Goal: Task Accomplishment & Management: Use online tool/utility

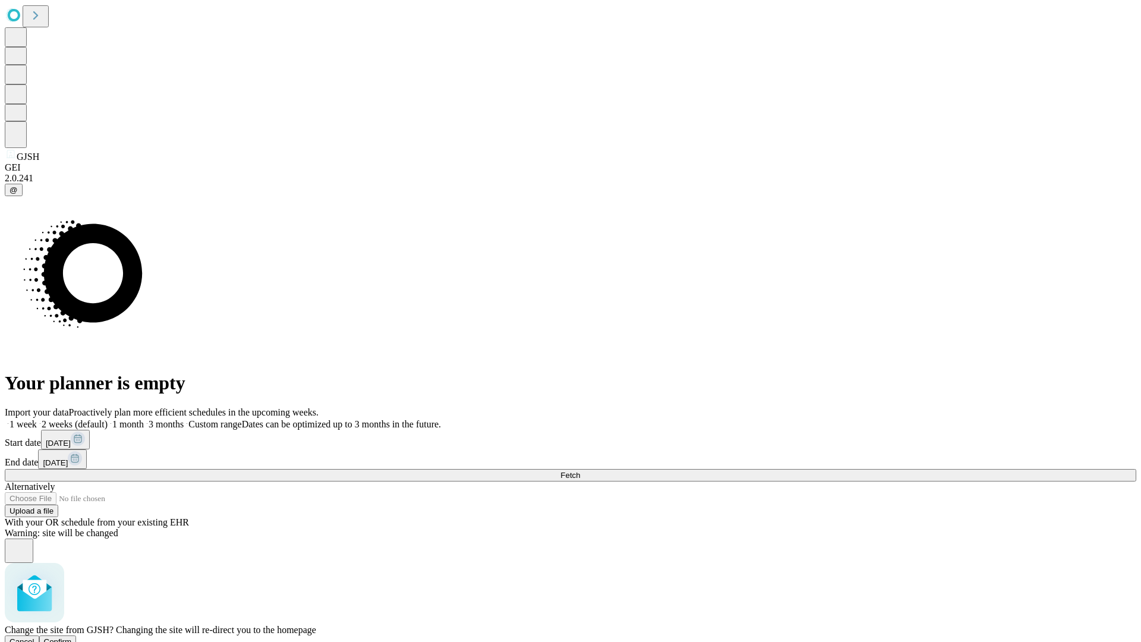
click at [72, 637] on span "Confirm" at bounding box center [58, 641] width 28 height 9
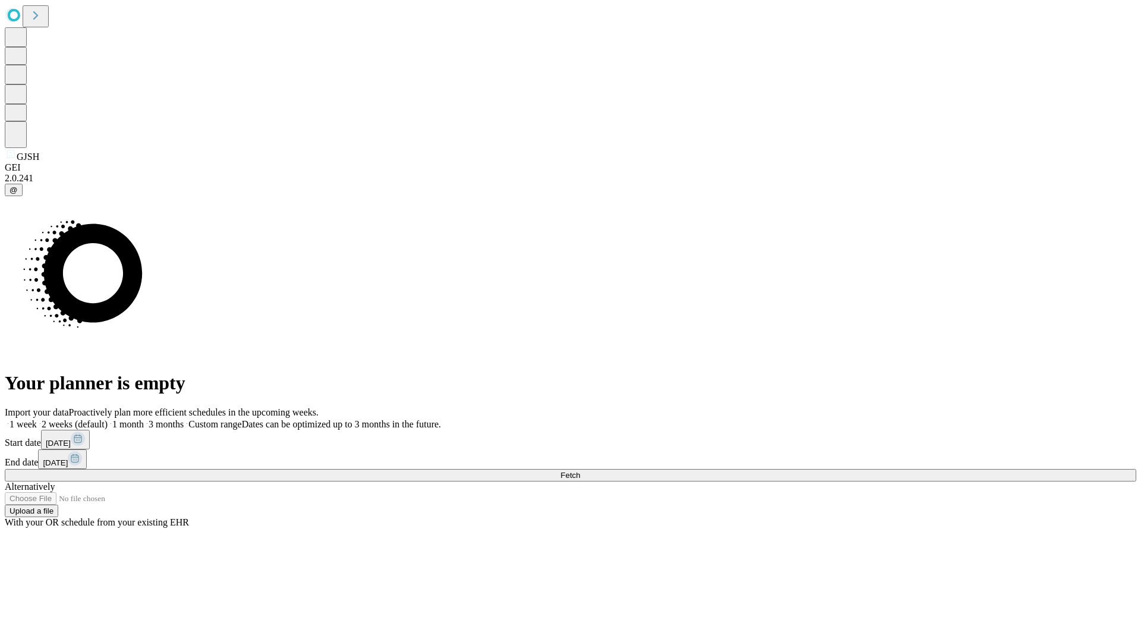
click at [37, 419] on label "1 week" at bounding box center [21, 424] width 32 height 10
click at [580, 471] on span "Fetch" at bounding box center [570, 475] width 20 height 9
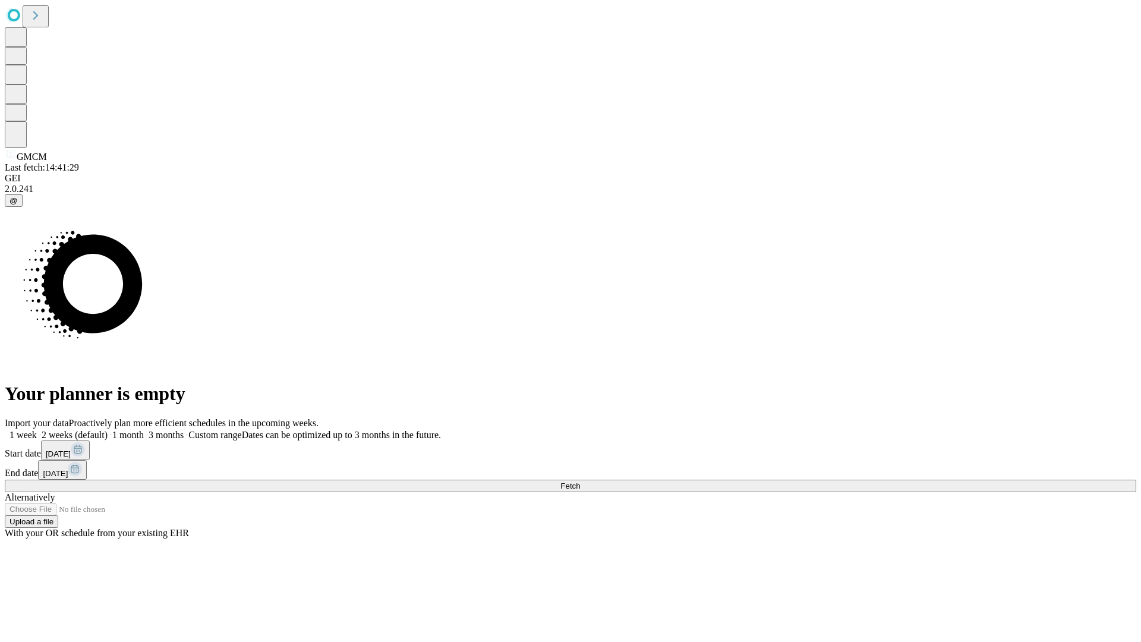
click at [37, 430] on label "1 week" at bounding box center [21, 435] width 32 height 10
click at [580, 481] on span "Fetch" at bounding box center [570, 485] width 20 height 9
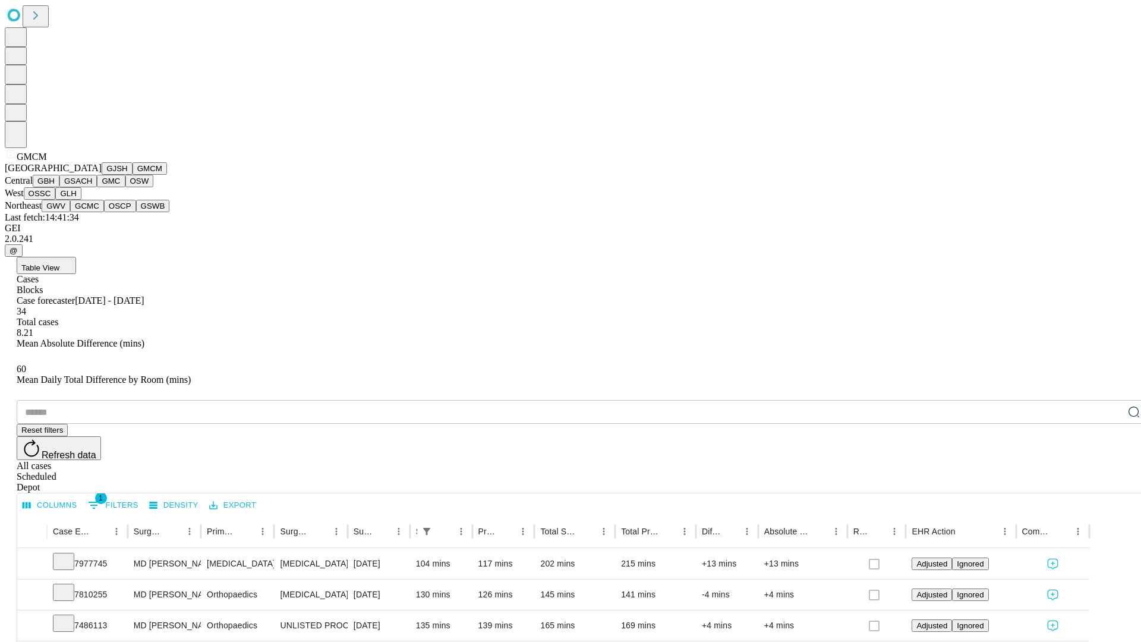
click at [59, 187] on button "GBH" at bounding box center [46, 181] width 27 height 12
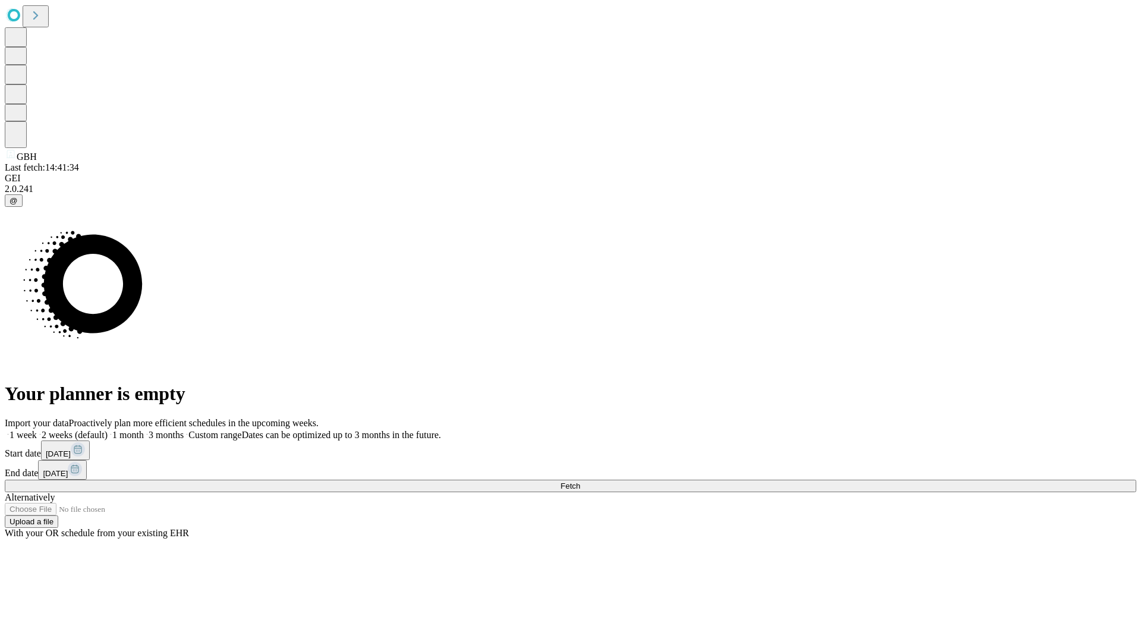
click at [580, 481] on span "Fetch" at bounding box center [570, 485] width 20 height 9
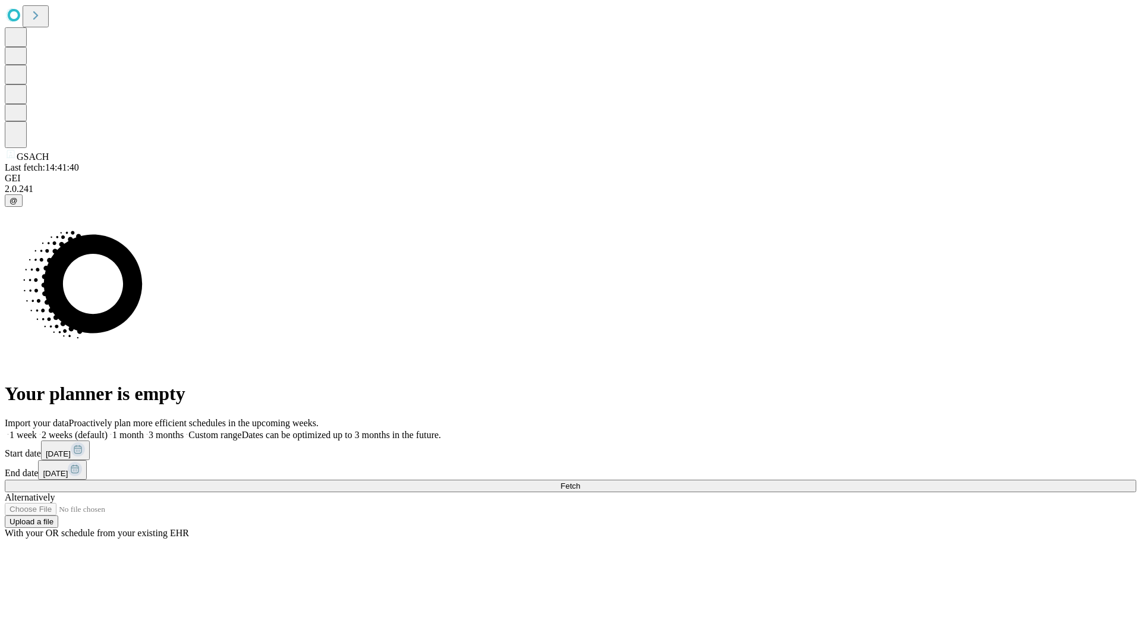
click at [37, 430] on label "1 week" at bounding box center [21, 435] width 32 height 10
click at [580, 481] on span "Fetch" at bounding box center [570, 485] width 20 height 9
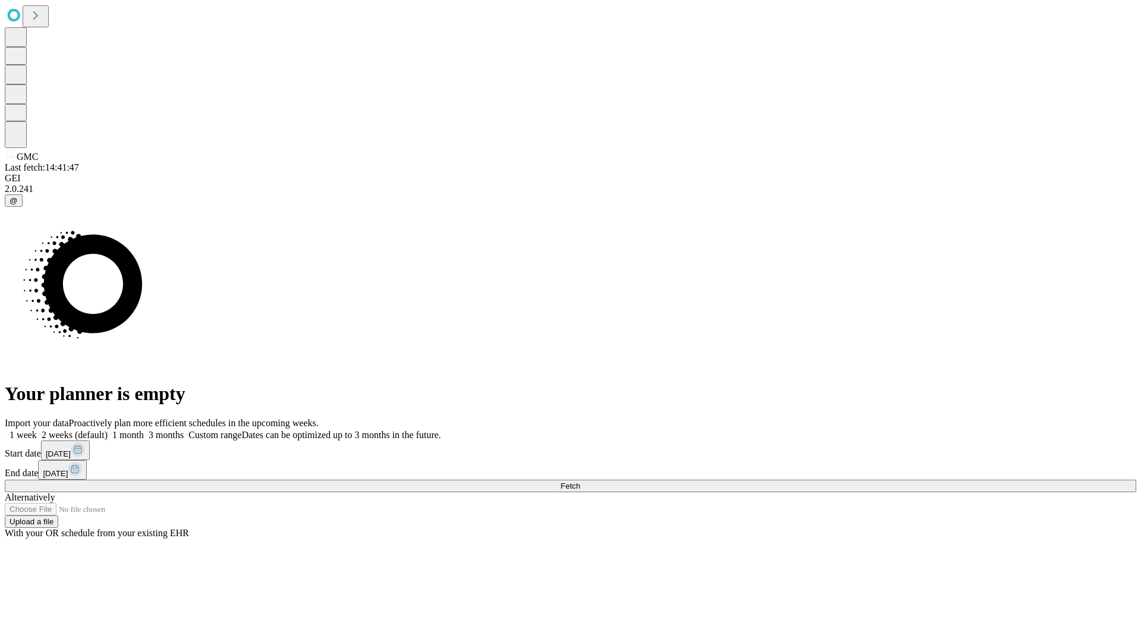
click at [37, 430] on label "1 week" at bounding box center [21, 435] width 32 height 10
click at [580, 481] on span "Fetch" at bounding box center [570, 485] width 20 height 9
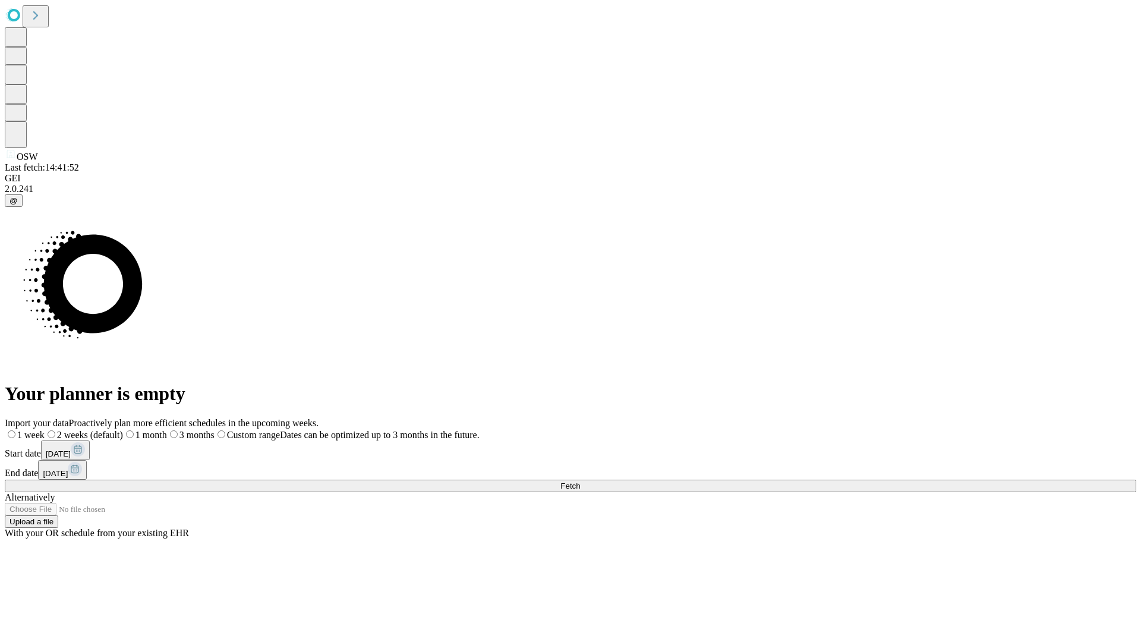
click at [45, 430] on label "1 week" at bounding box center [25, 435] width 40 height 10
click at [580, 481] on span "Fetch" at bounding box center [570, 485] width 20 height 9
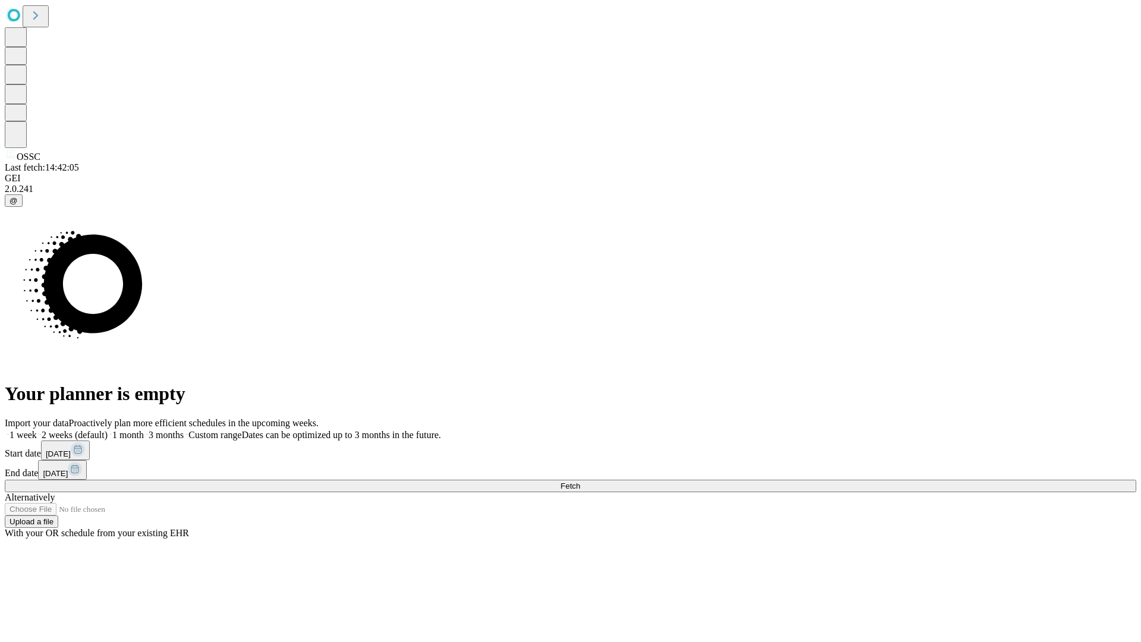
click at [37, 430] on label "1 week" at bounding box center [21, 435] width 32 height 10
click at [580, 481] on span "Fetch" at bounding box center [570, 485] width 20 height 9
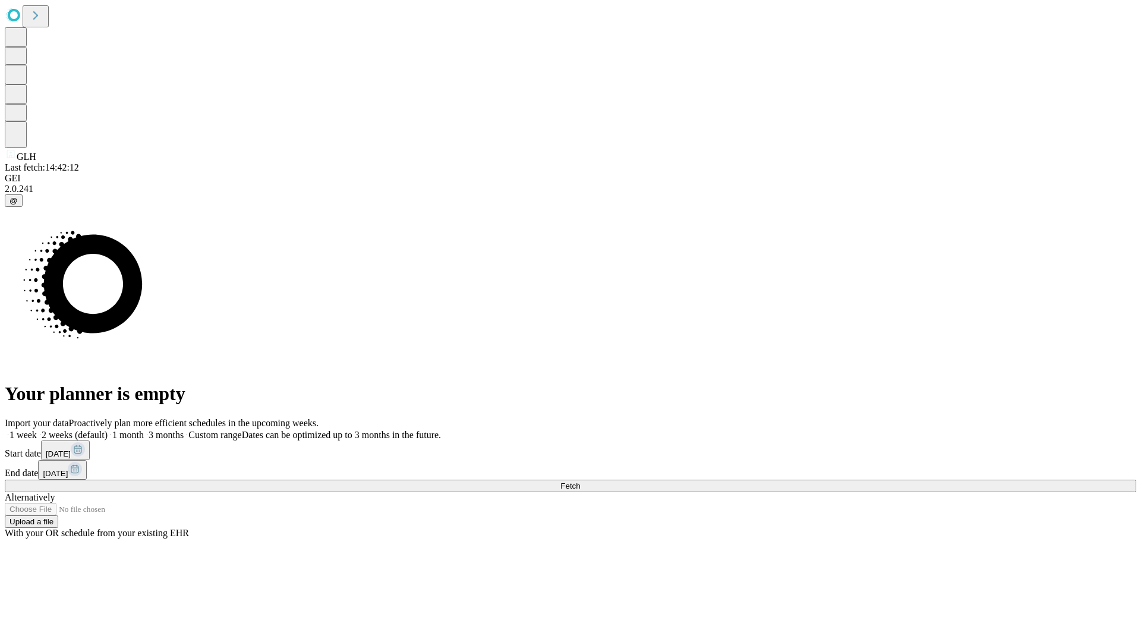
click at [37, 430] on label "1 week" at bounding box center [21, 435] width 32 height 10
click at [580, 481] on span "Fetch" at bounding box center [570, 485] width 20 height 9
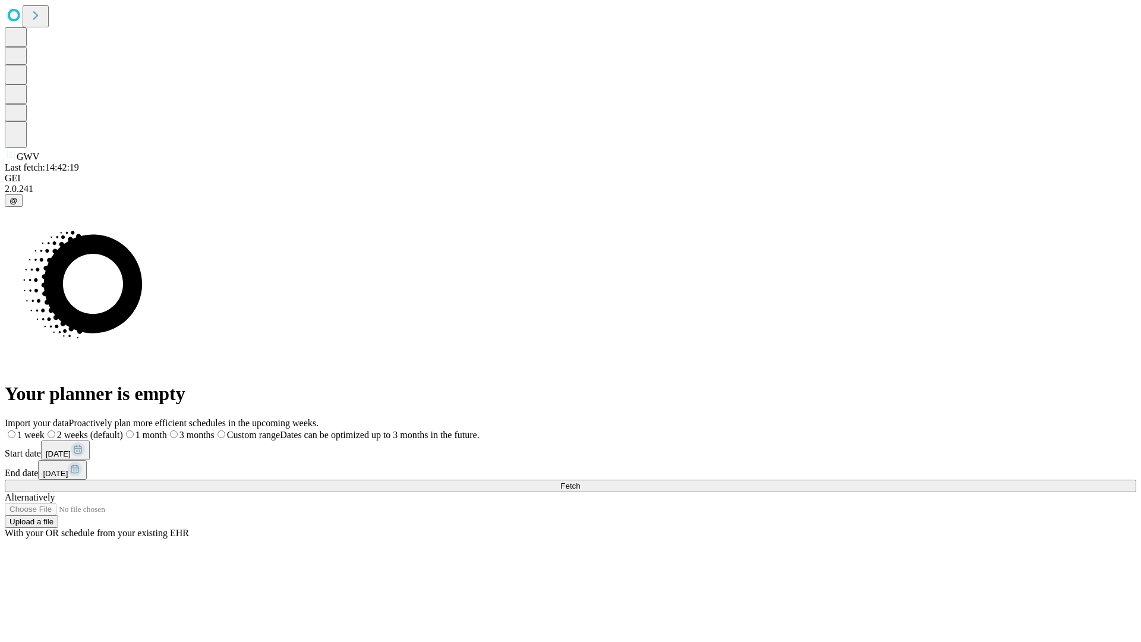
click at [45, 430] on label "1 week" at bounding box center [25, 435] width 40 height 10
click at [580, 481] on span "Fetch" at bounding box center [570, 485] width 20 height 9
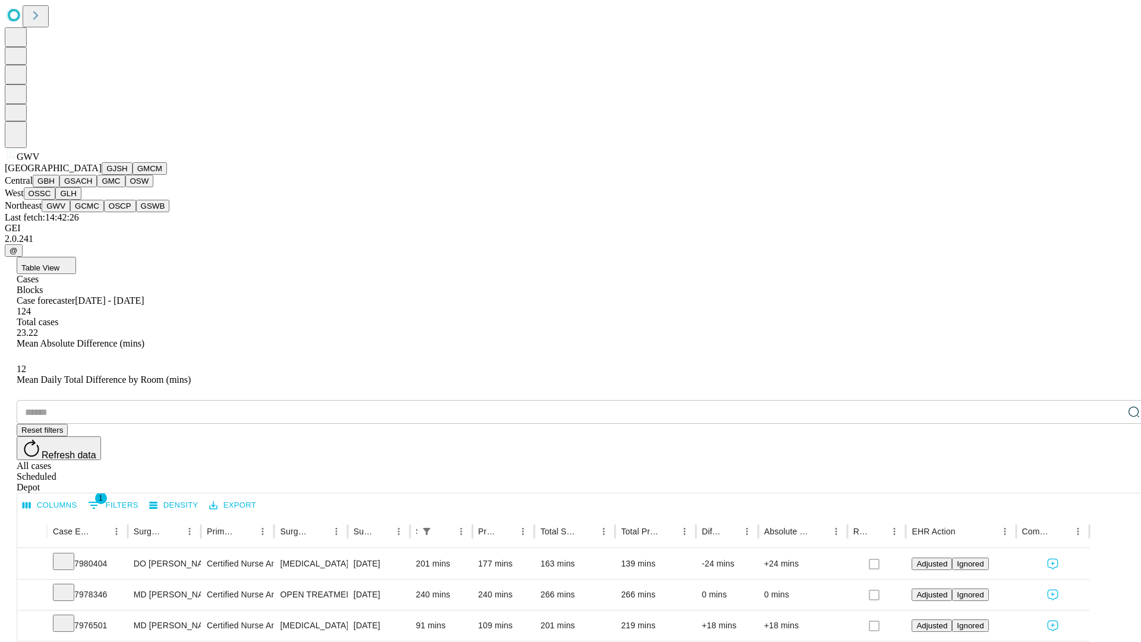
click at [92, 212] on button "GCMC" at bounding box center [87, 206] width 34 height 12
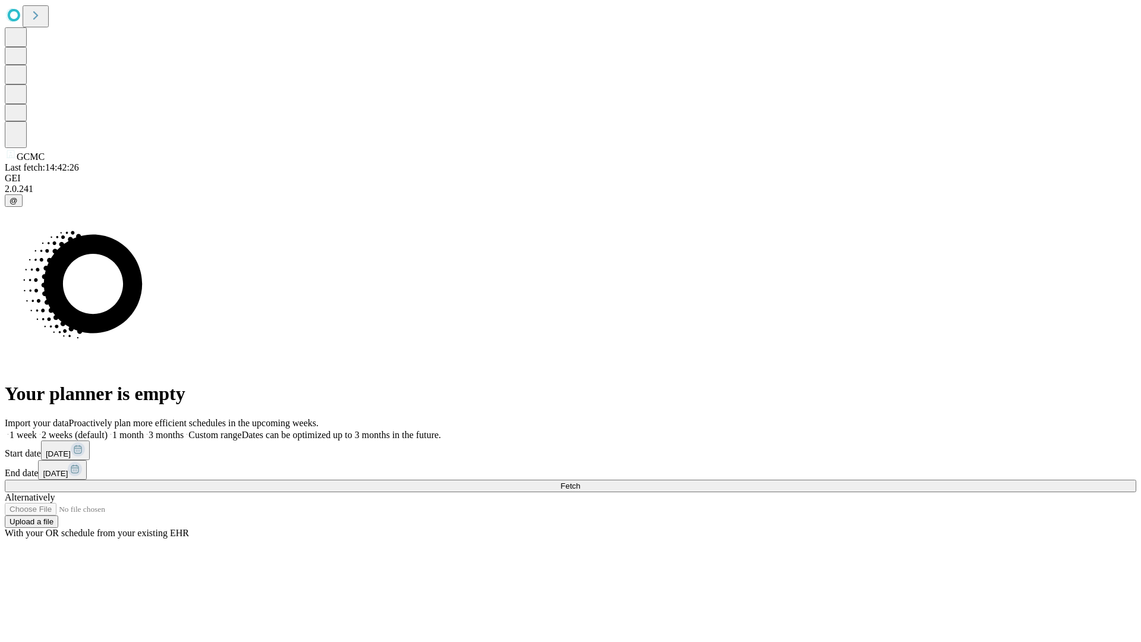
click at [37, 430] on label "1 week" at bounding box center [21, 435] width 32 height 10
click at [580, 481] on span "Fetch" at bounding box center [570, 485] width 20 height 9
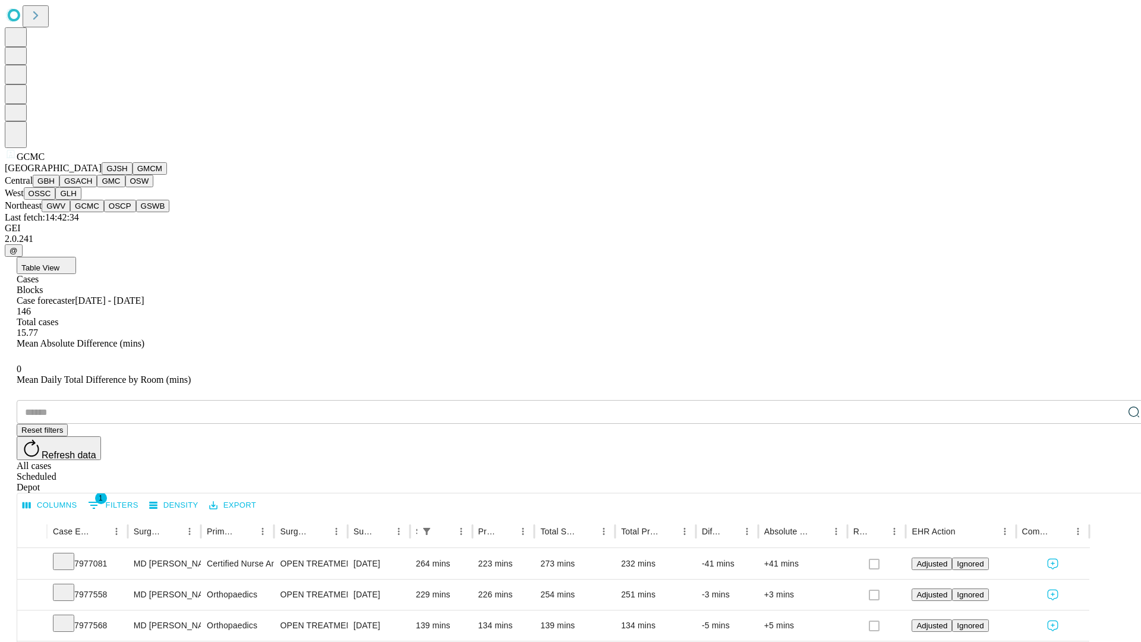
click at [104, 212] on button "OSCP" at bounding box center [120, 206] width 32 height 12
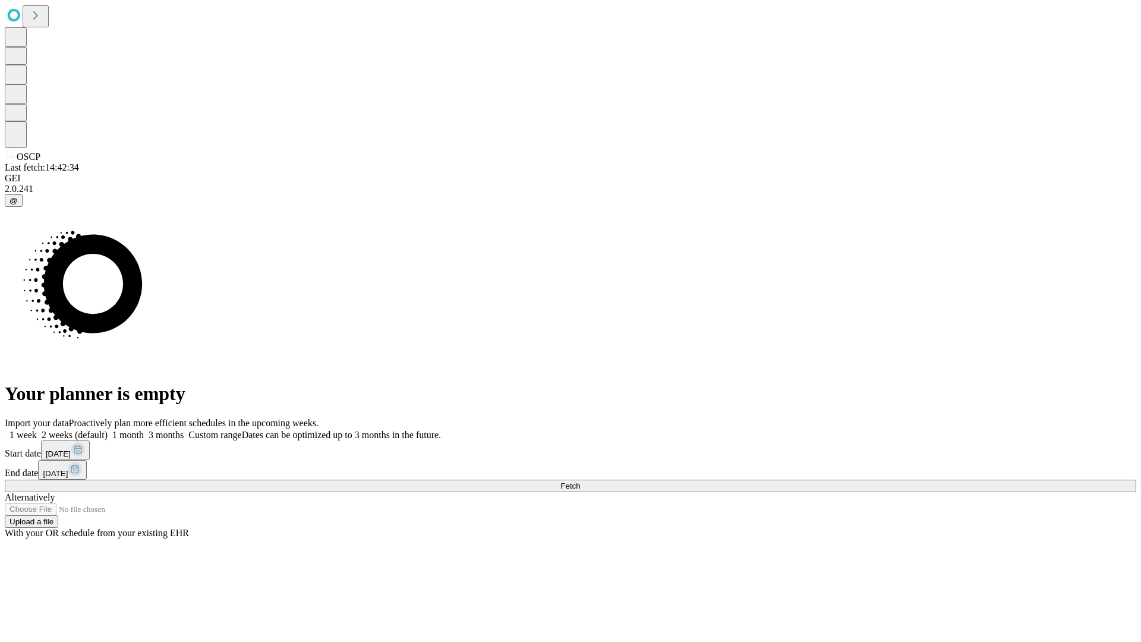
click at [37, 430] on label "1 week" at bounding box center [21, 435] width 32 height 10
click at [580, 481] on span "Fetch" at bounding box center [570, 485] width 20 height 9
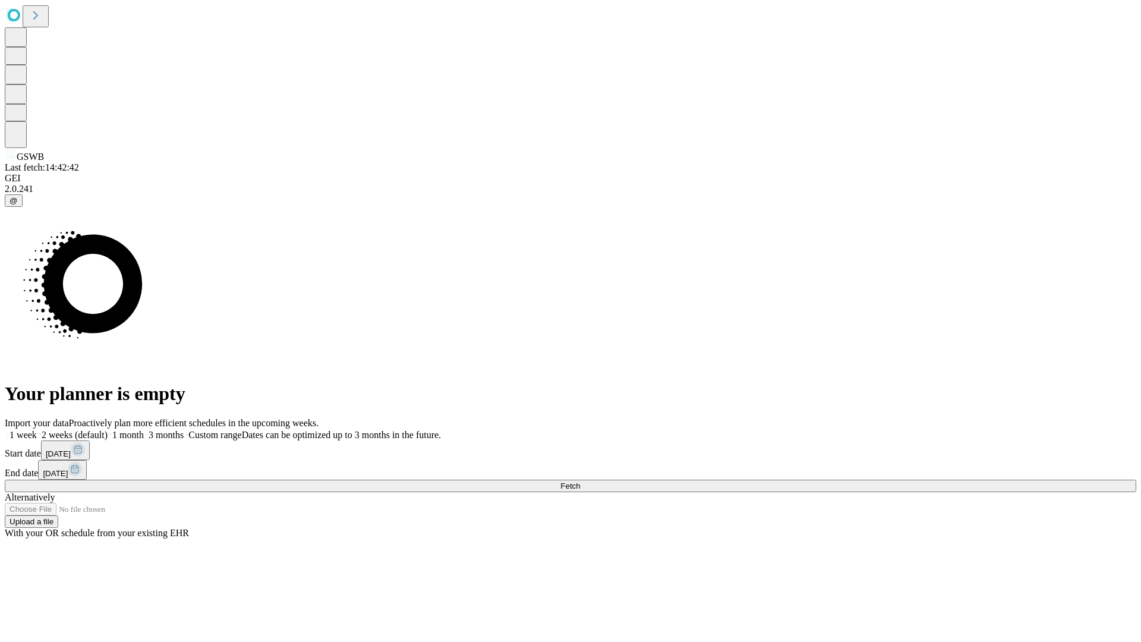
click at [580, 481] on span "Fetch" at bounding box center [570, 485] width 20 height 9
